Goal: Find specific page/section: Find specific page/section

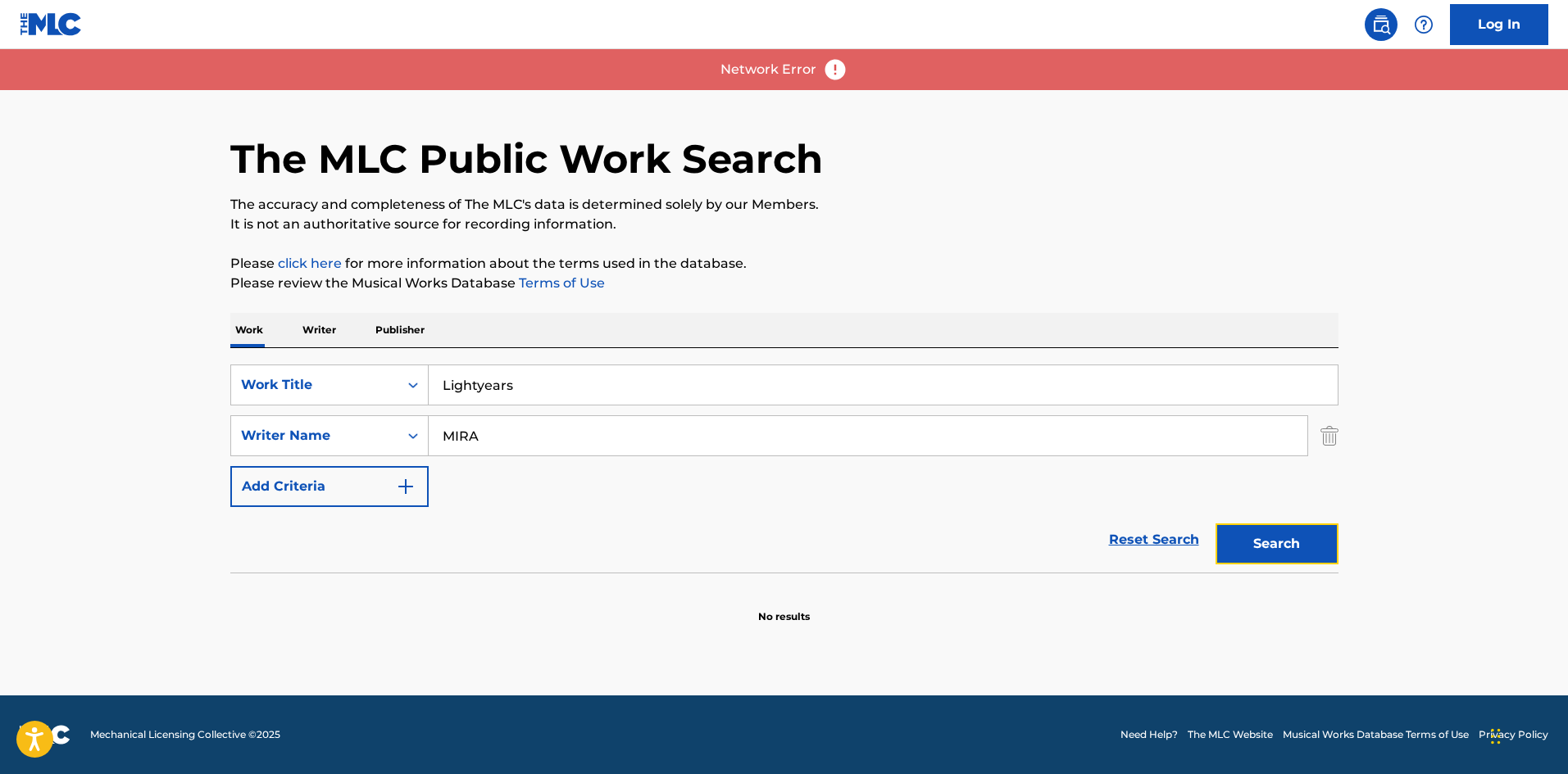
click at [1308, 550] on button "Search" at bounding box center [1277, 544] width 123 height 41
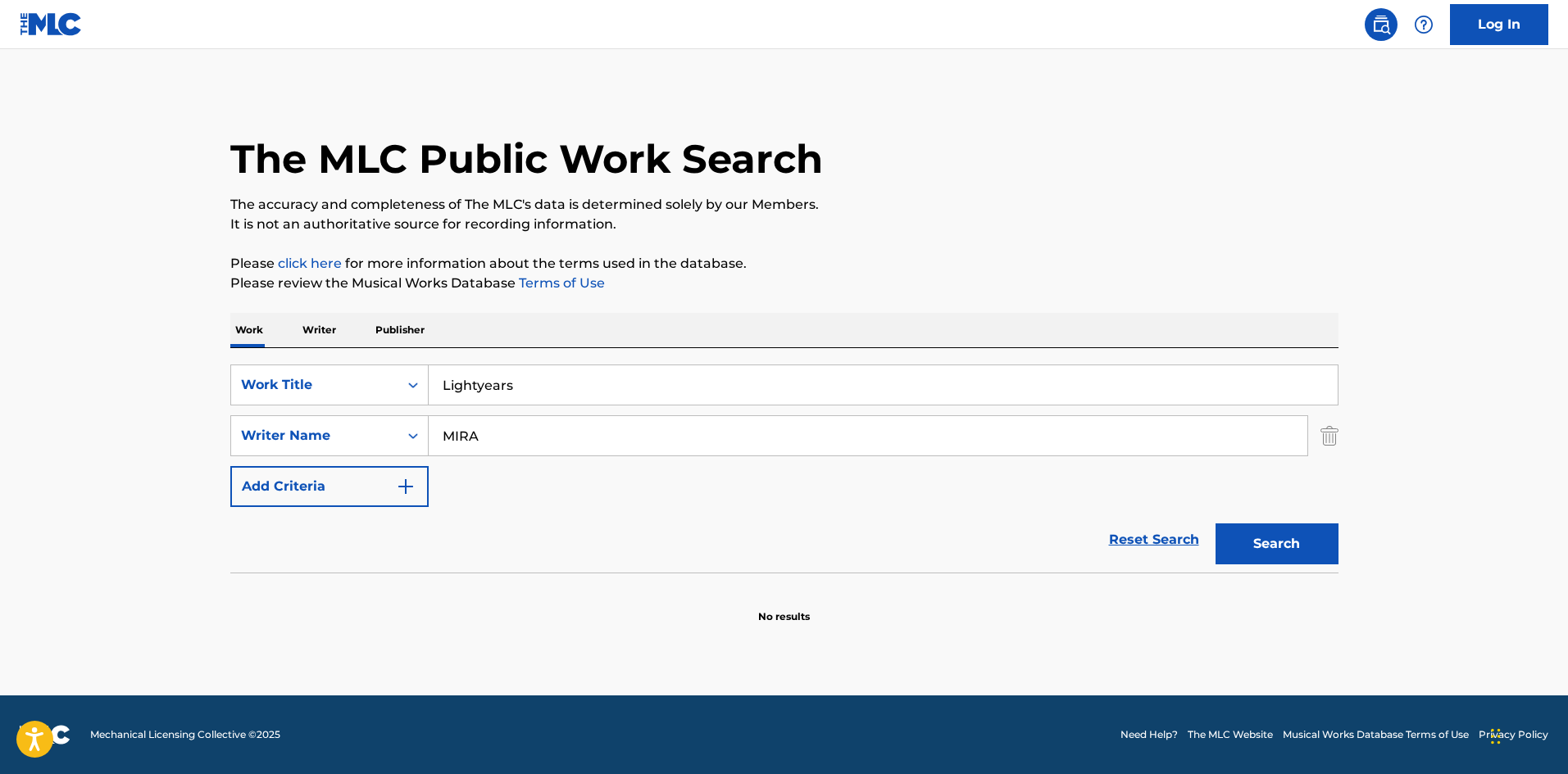
drag, startPoint x: 86, startPoint y: 138, endPoint x: 97, endPoint y: 129, distance: 14.2
click at [86, 138] on main "The MLC Public Work Search The accuracy and completeness of The MLC's data is d…" at bounding box center [784, 373] width 1568 height 646
click at [1275, 533] on button "Search" at bounding box center [1277, 544] width 123 height 41
click at [1403, 600] on main "The MLC Public Work Search The accuracy and completeness of The MLC's data is d…" at bounding box center [784, 373] width 1568 height 646
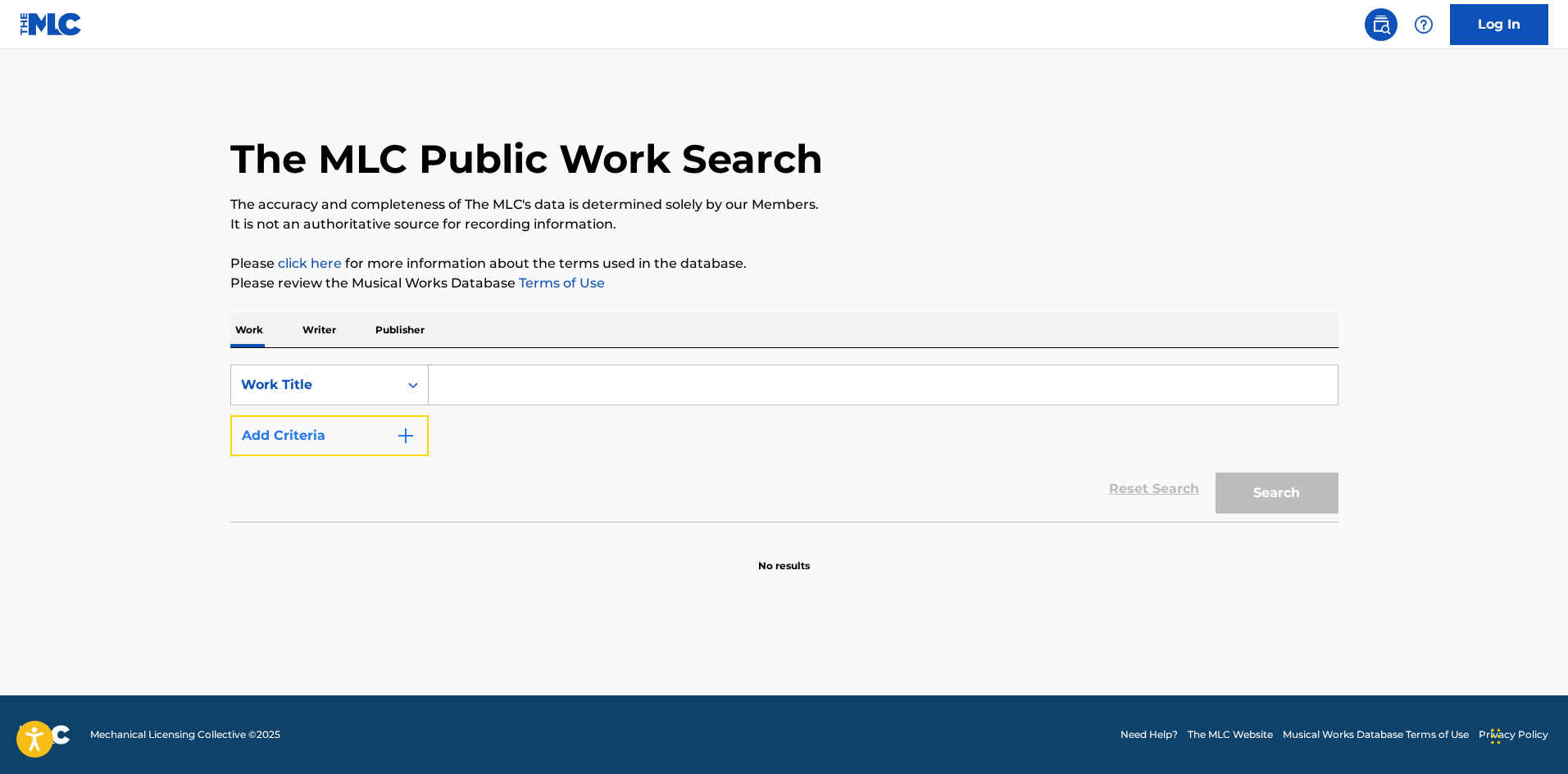
click at [401, 435] on img "Search Form" at bounding box center [405, 436] width 19 height 19
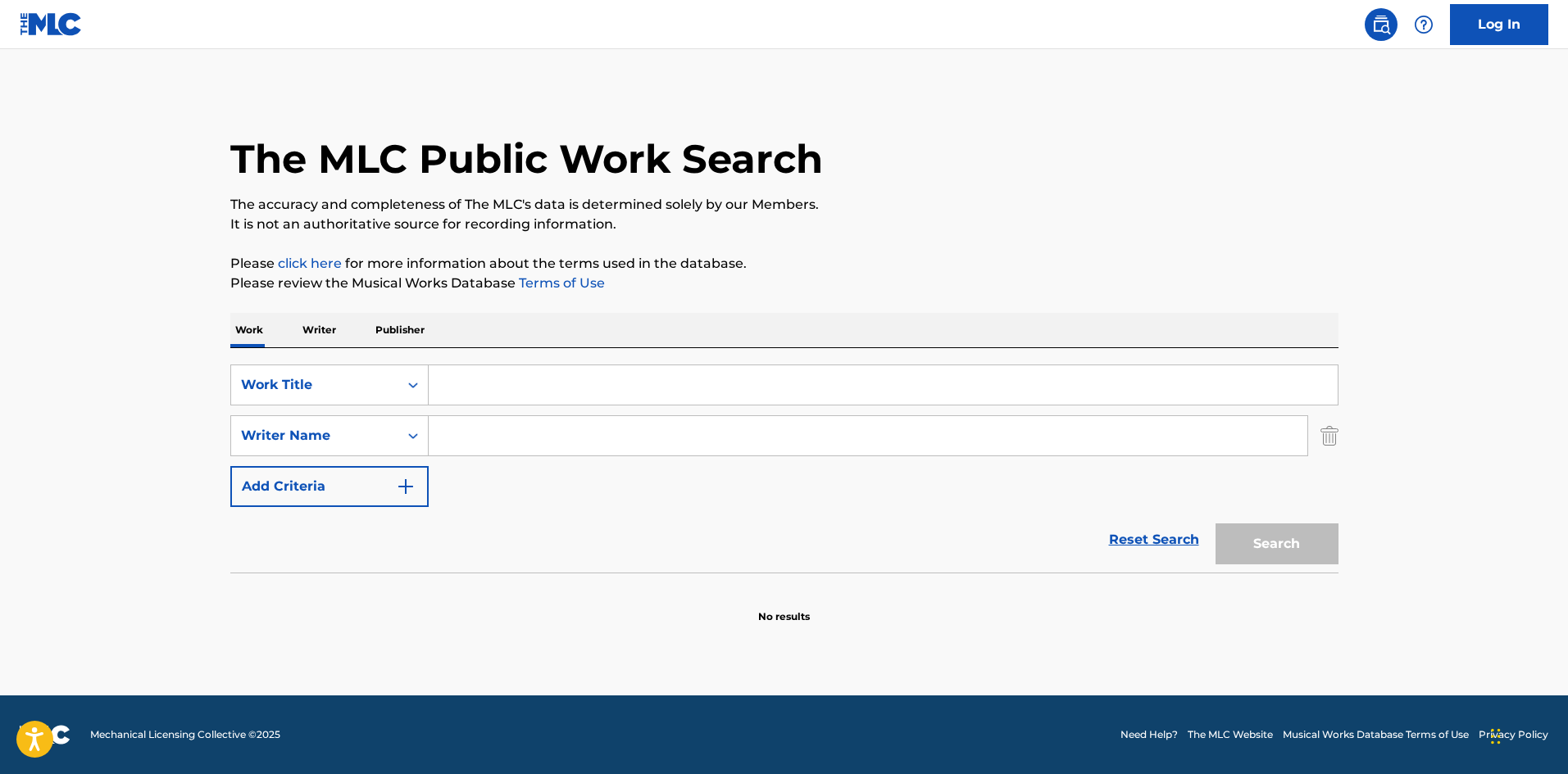
click at [500, 391] on input "Search Form" at bounding box center [884, 384] width 910 height 39
click at [484, 393] on input "Search Form" at bounding box center [884, 384] width 910 height 39
paste input "Lightyears"
type input "Lightyears"
click at [504, 452] on input "Search Form" at bounding box center [868, 436] width 878 height 39
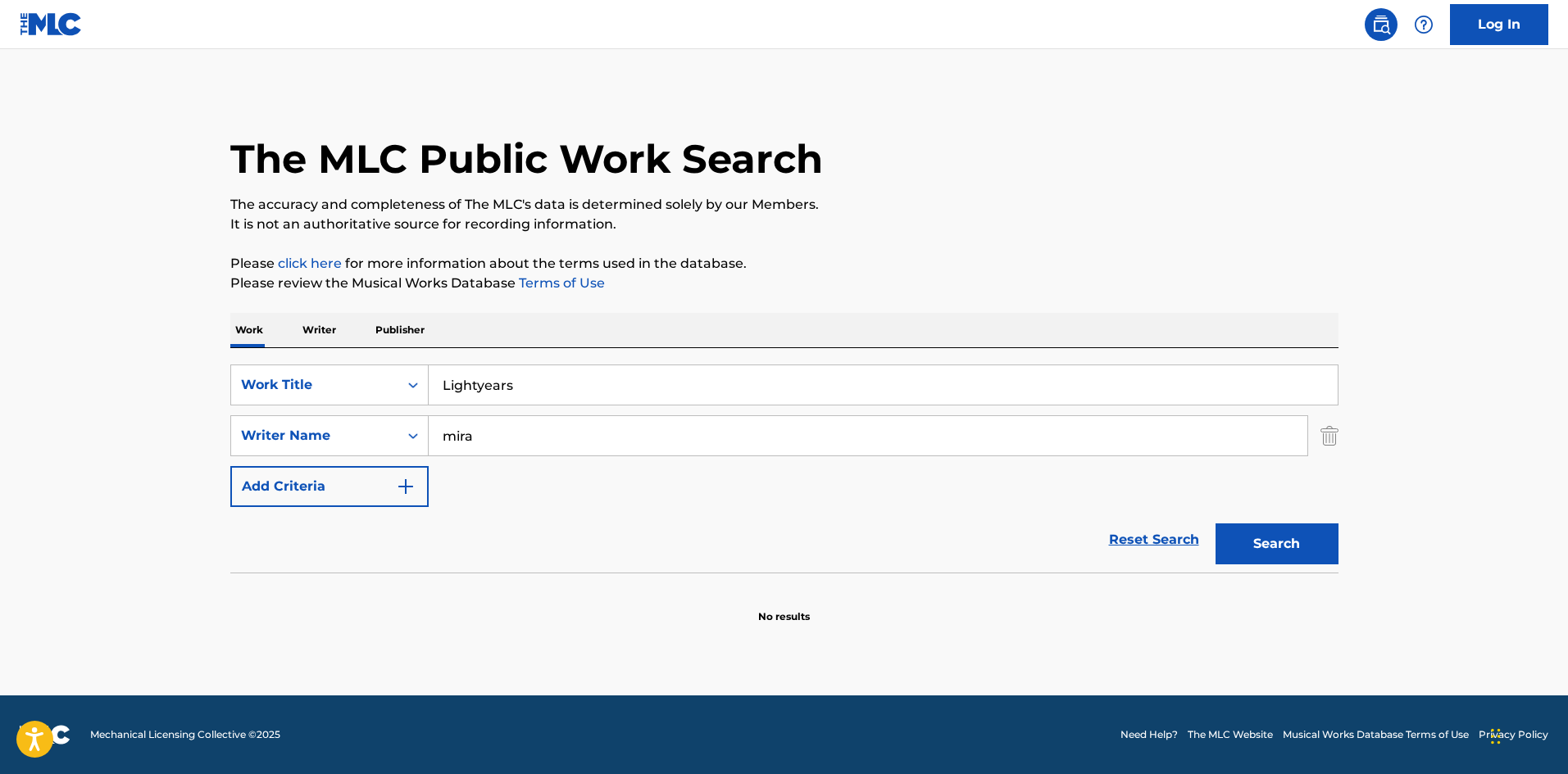
type input "mira"
click at [1216, 524] on button "Search" at bounding box center [1277, 544] width 123 height 41
